Goal: Find specific page/section: Find specific page/section

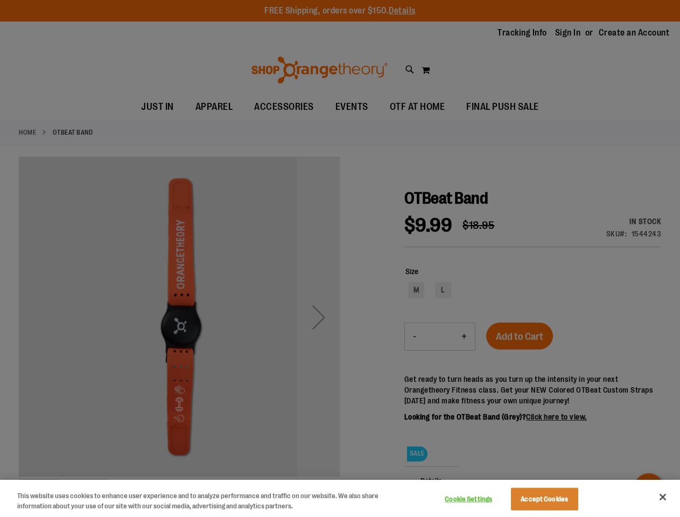
click at [340, 259] on div at bounding box center [340, 258] width 680 height 517
click at [482, 499] on button "Cookie Settings" at bounding box center [468, 500] width 67 height 22
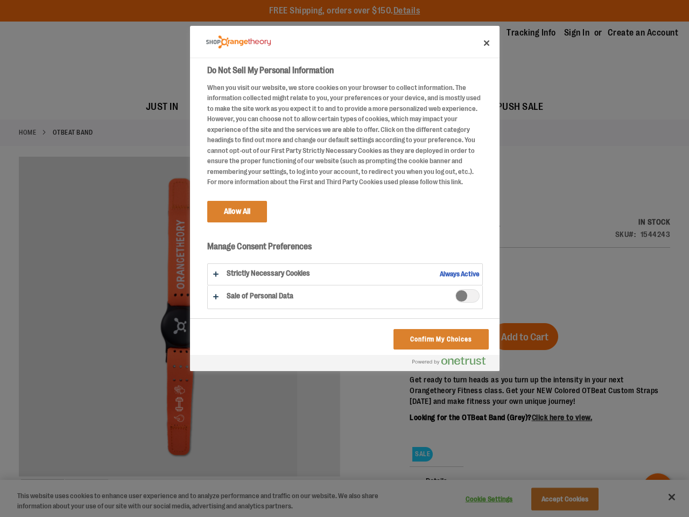
click at [558, 499] on div at bounding box center [344, 258] width 689 height 517
click at [663, 497] on div at bounding box center [344, 258] width 689 height 517
click at [563, 517] on html "Skip to Content The store will not work correctly when cookies are disabled. FR…" at bounding box center [344, 258] width 689 height 517
